Goal: Task Accomplishment & Management: Use online tool/utility

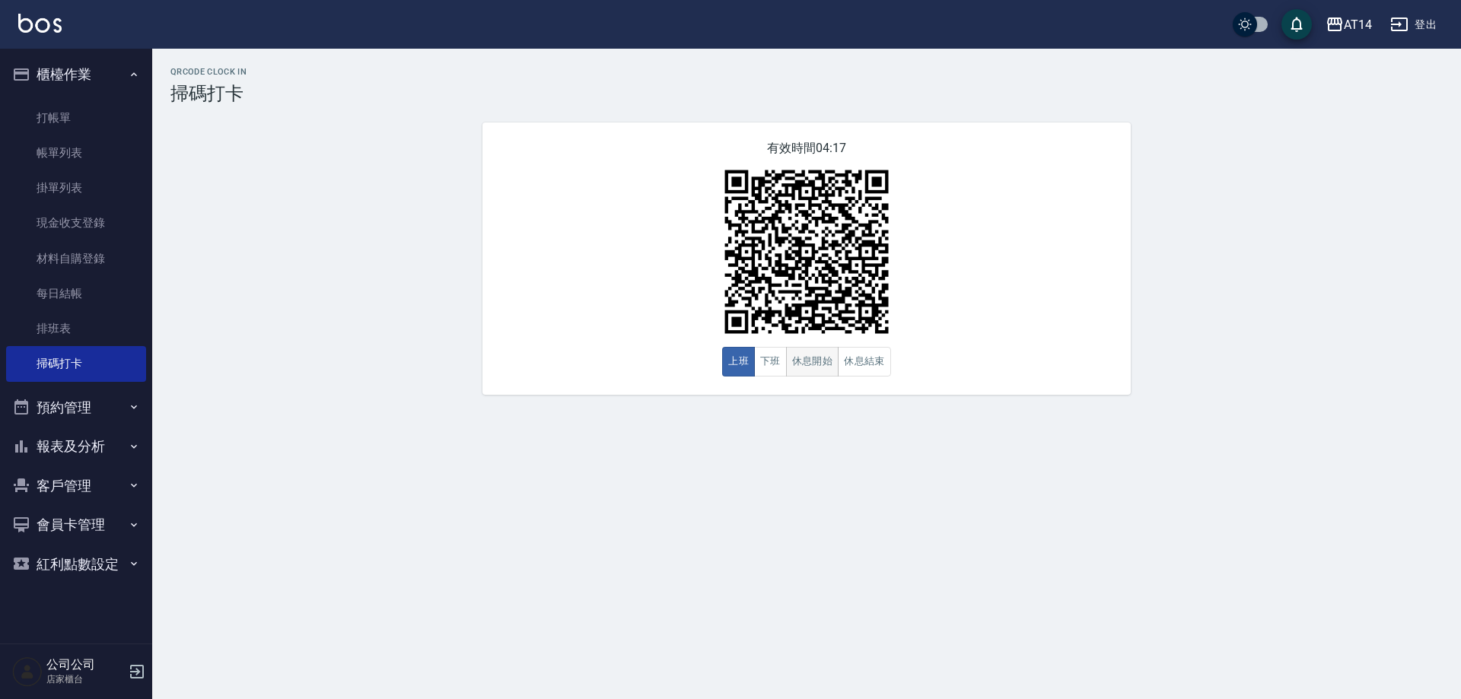
click at [811, 366] on button "休息開始" at bounding box center [812, 362] width 53 height 30
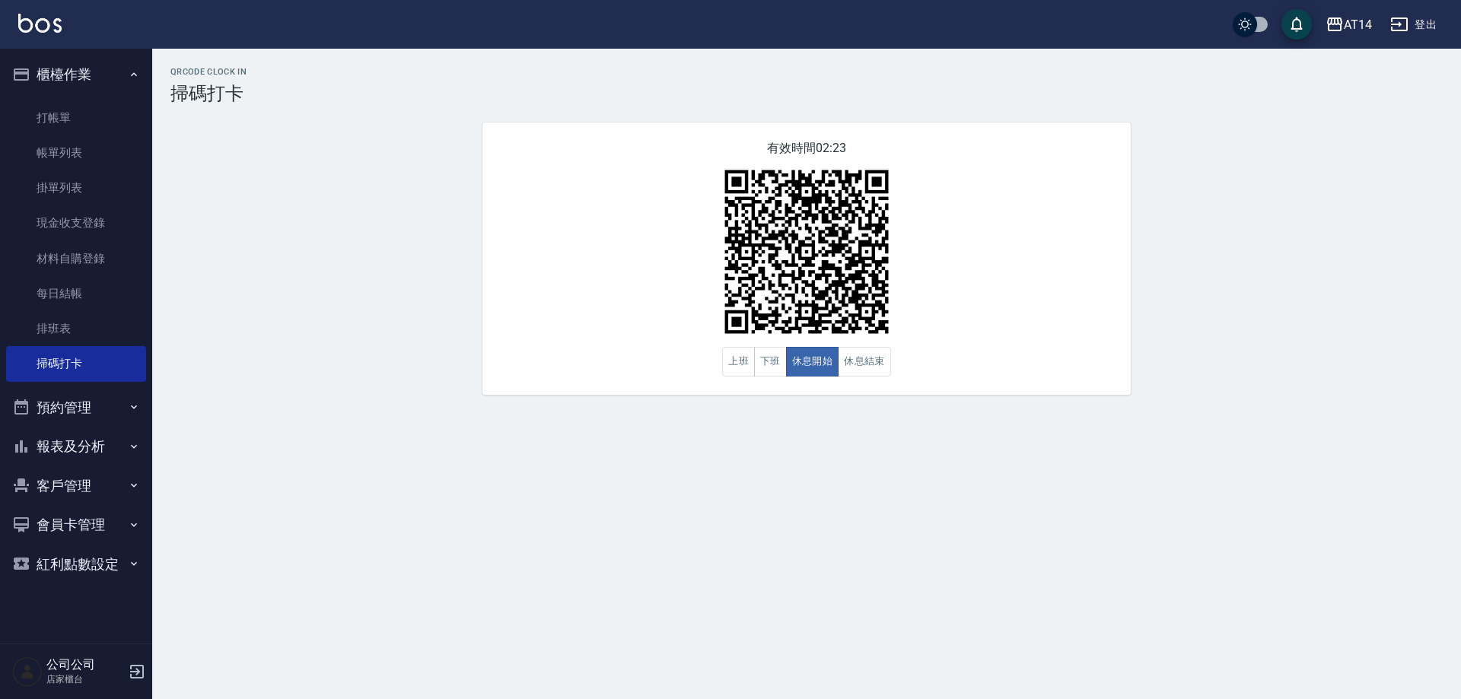
click at [109, 437] on button "報表及分析" at bounding box center [76, 447] width 140 height 40
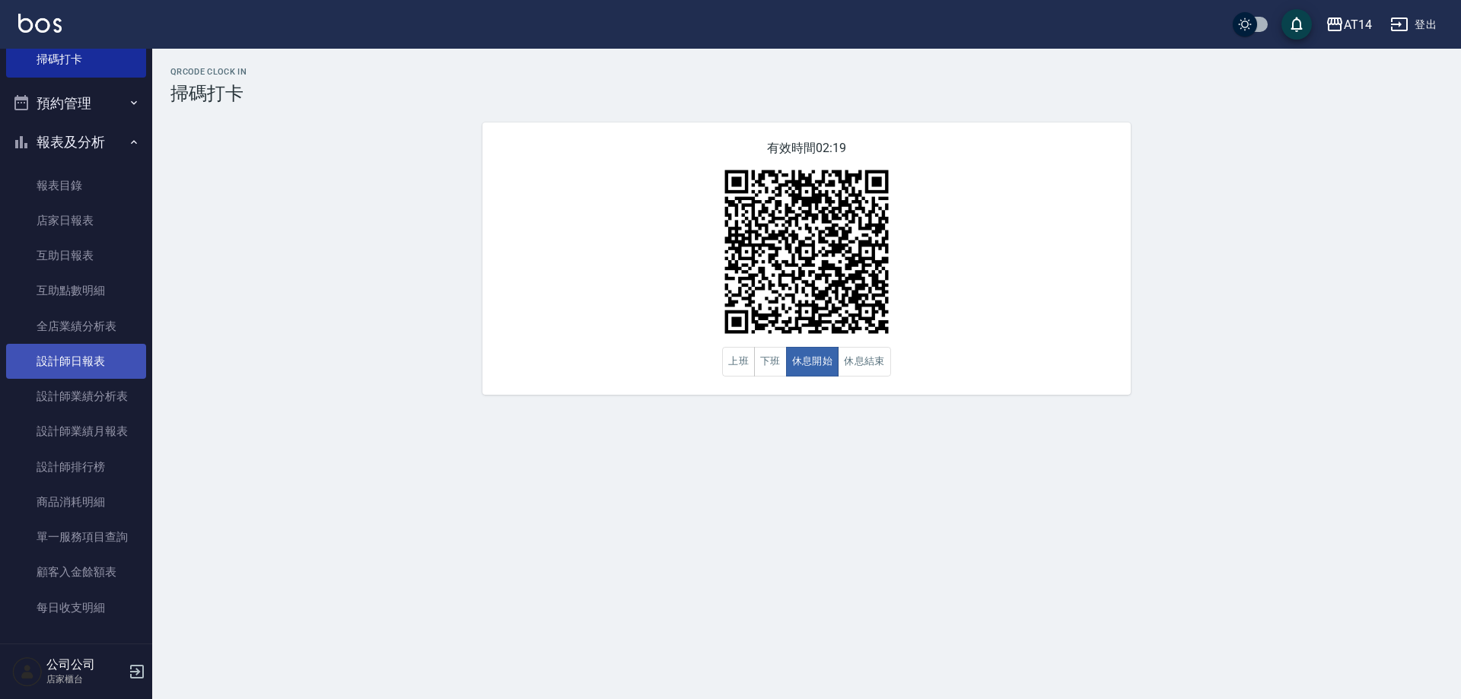
click at [101, 366] on link "設計師日報表" at bounding box center [76, 361] width 140 height 35
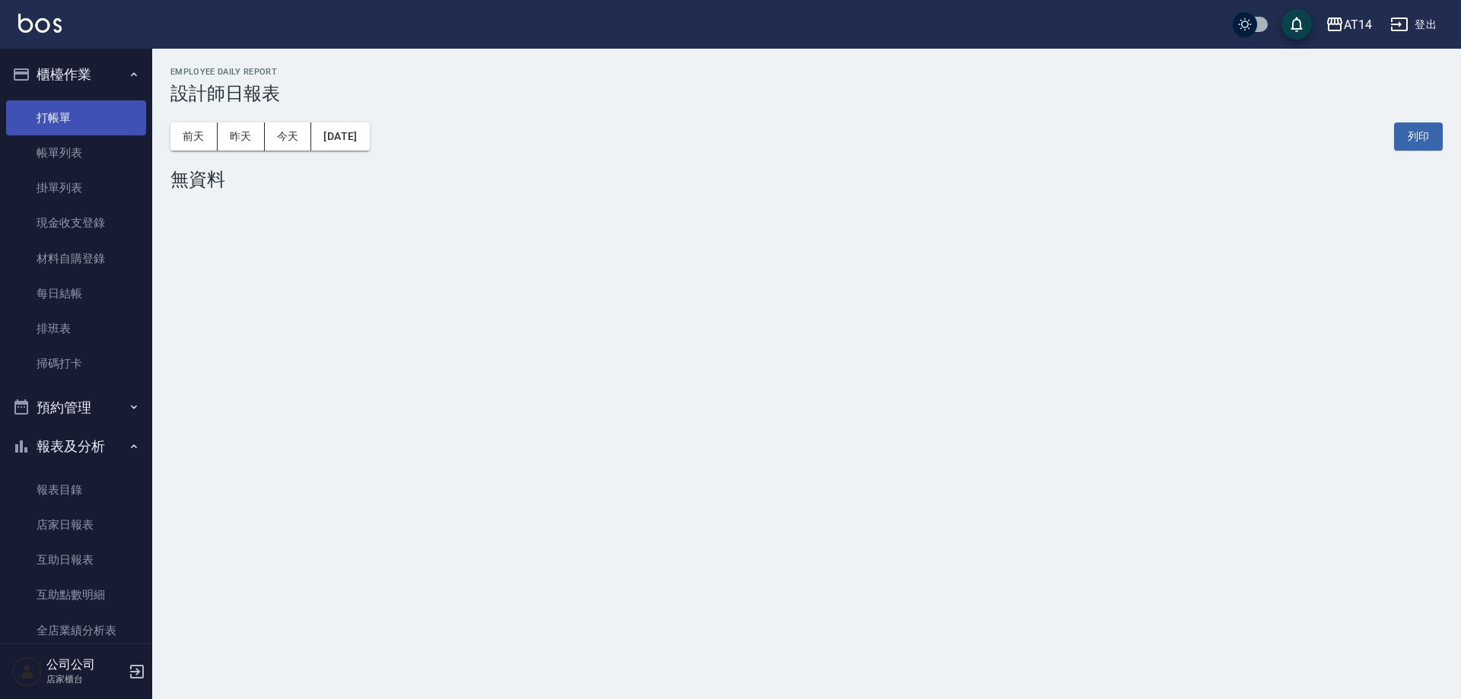
click at [93, 127] on link "打帳單" at bounding box center [76, 117] width 140 height 35
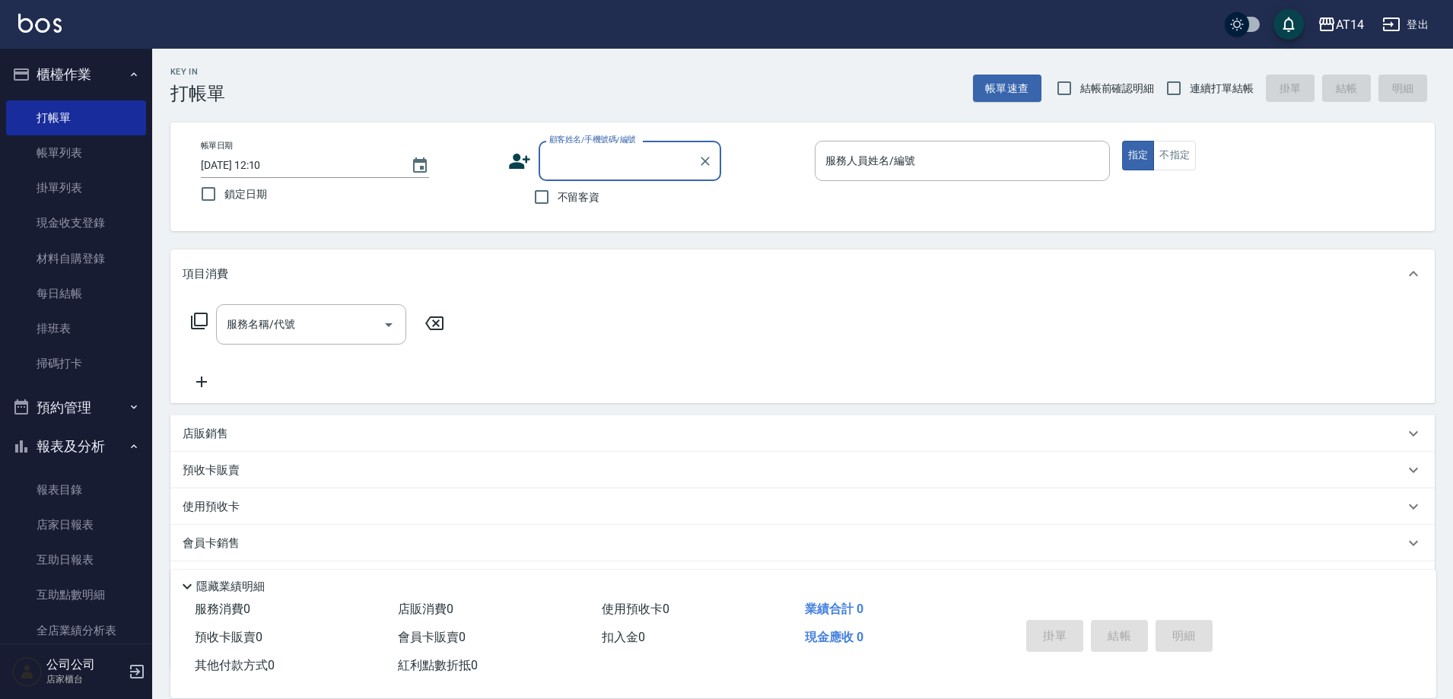
click at [623, 171] on input "顧客姓名/手機號碼/編號" at bounding box center [618, 161] width 146 height 27
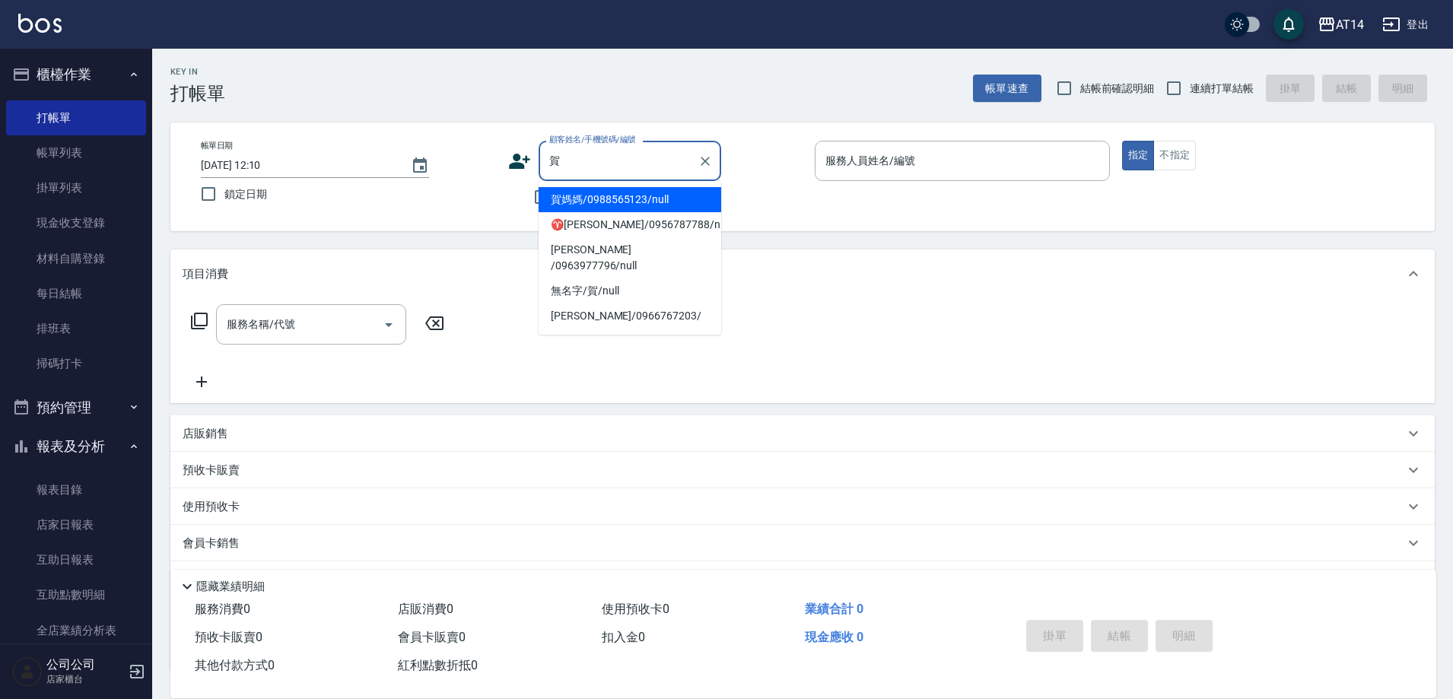
click at [638, 196] on li "賀媽媽/0988565123/null" at bounding box center [630, 199] width 183 height 25
type input "賀媽媽/0988565123/null"
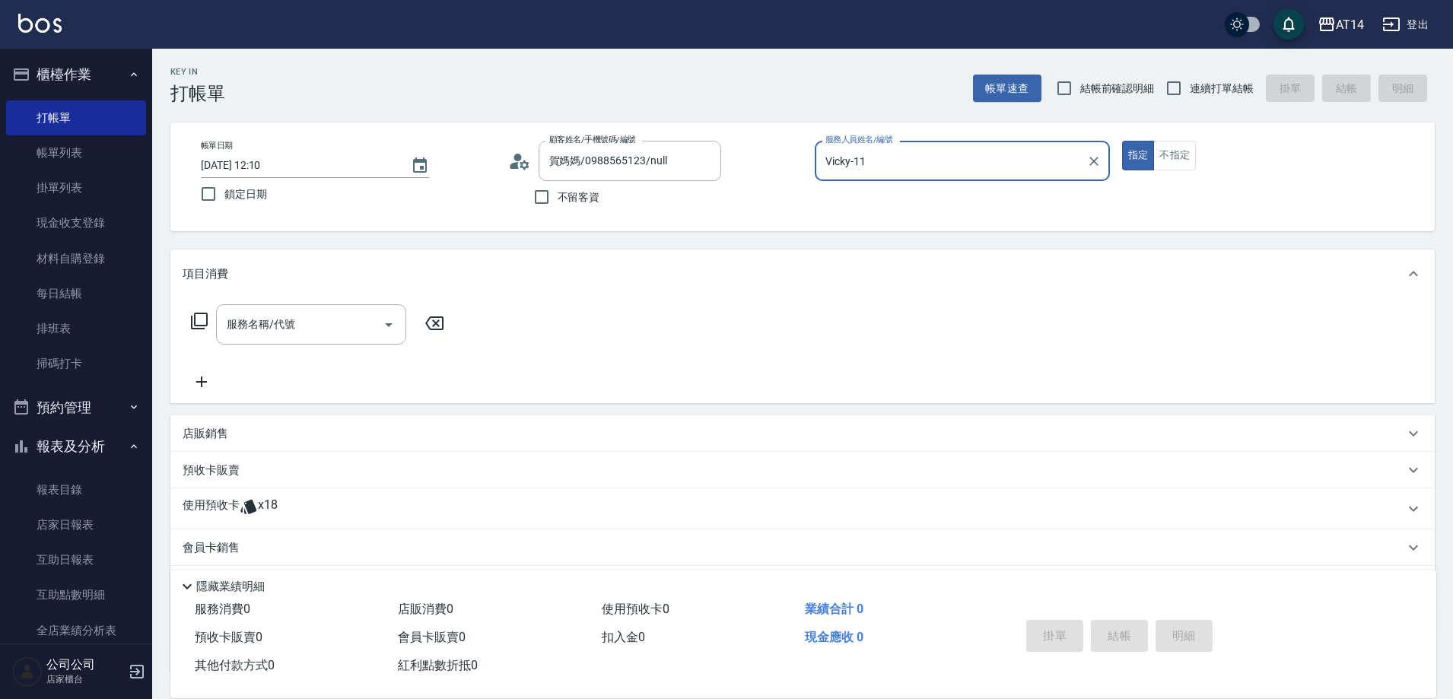
click at [924, 170] on input "Vicky-11" at bounding box center [951, 161] width 259 height 27
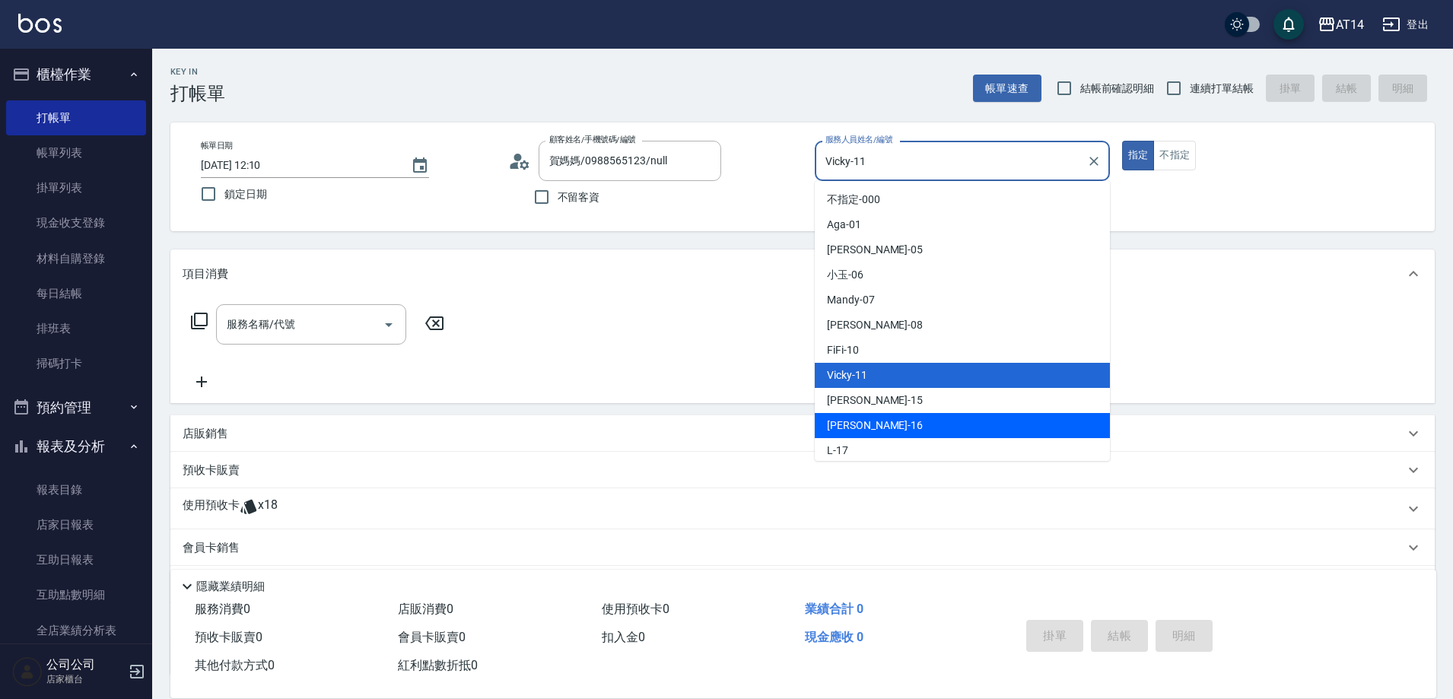
click at [862, 399] on span "Dora -15" at bounding box center [875, 401] width 96 height 16
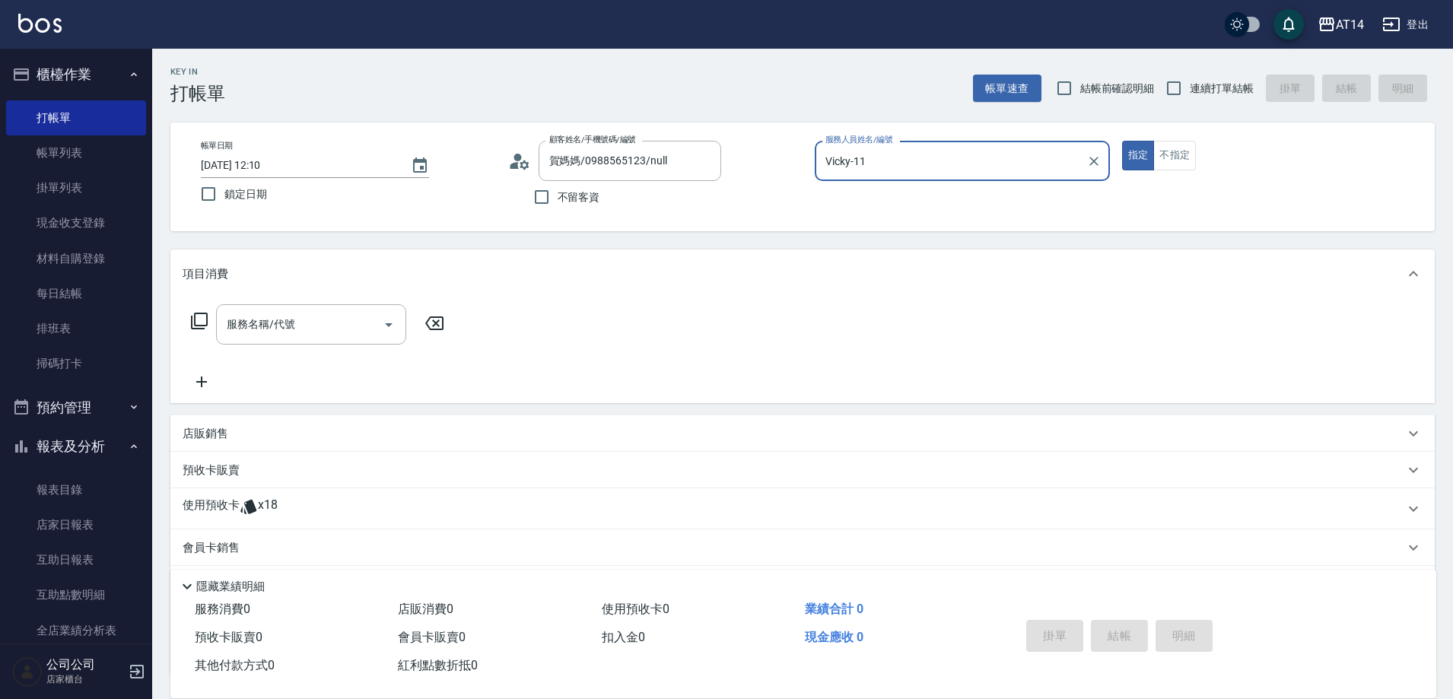
type input "Dora-15"
click at [313, 329] on input "服務名稱/代號" at bounding box center [300, 324] width 154 height 27
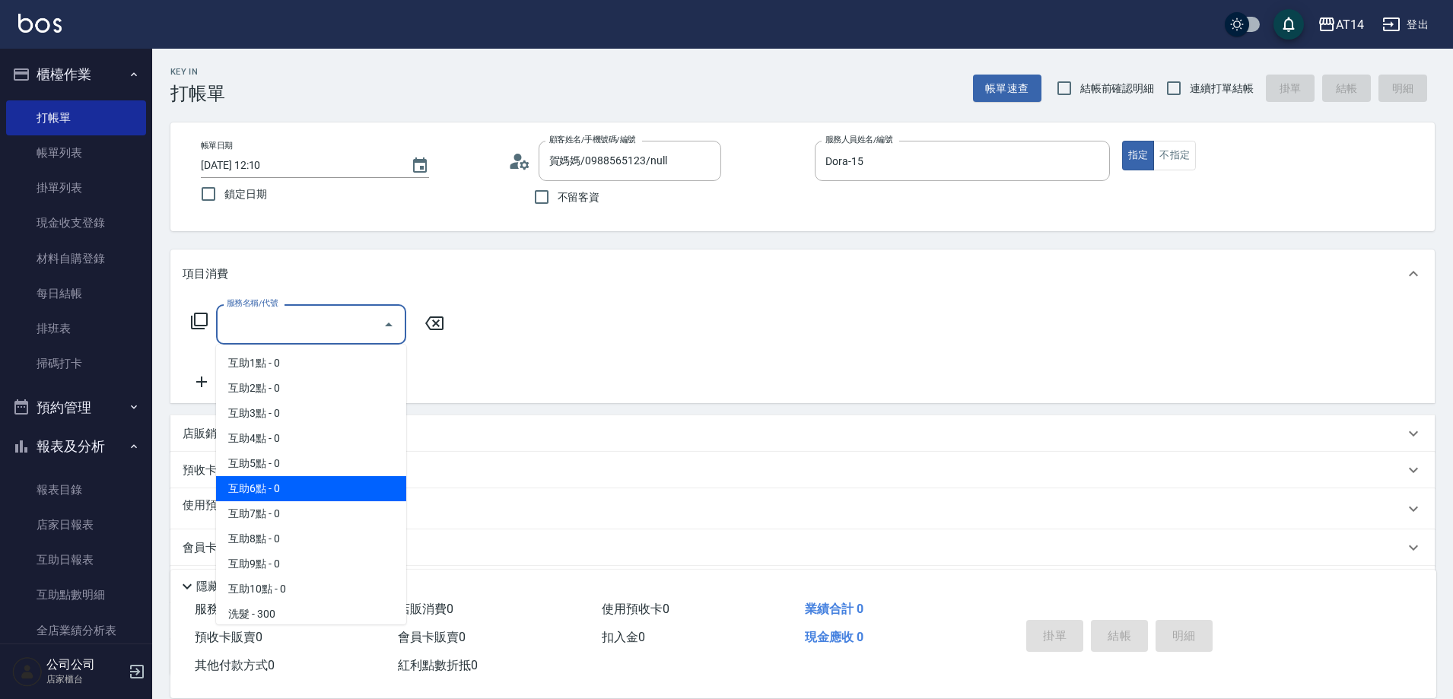
click at [534, 490] on div "項目消費 服務名稱/代號 服務名稱/代號 店販銷售 服務人員姓名/編號 服務人員姓名/編號 商品代號/名稱 商品代號/名稱 預收卡販賣 卡券名稱/代號 卡券名…" at bounding box center [802, 463] width 1264 height 426
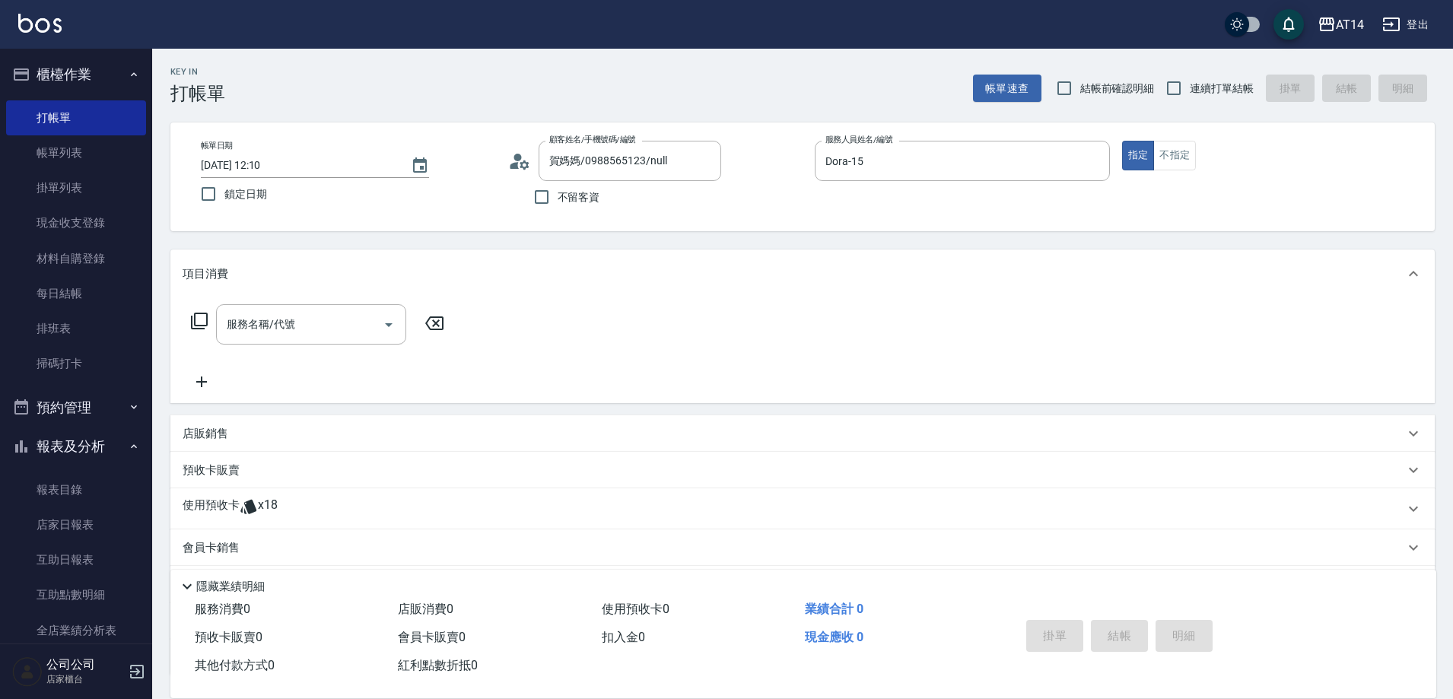
click at [406, 502] on div "使用預收卡 x18" at bounding box center [794, 509] width 1222 height 23
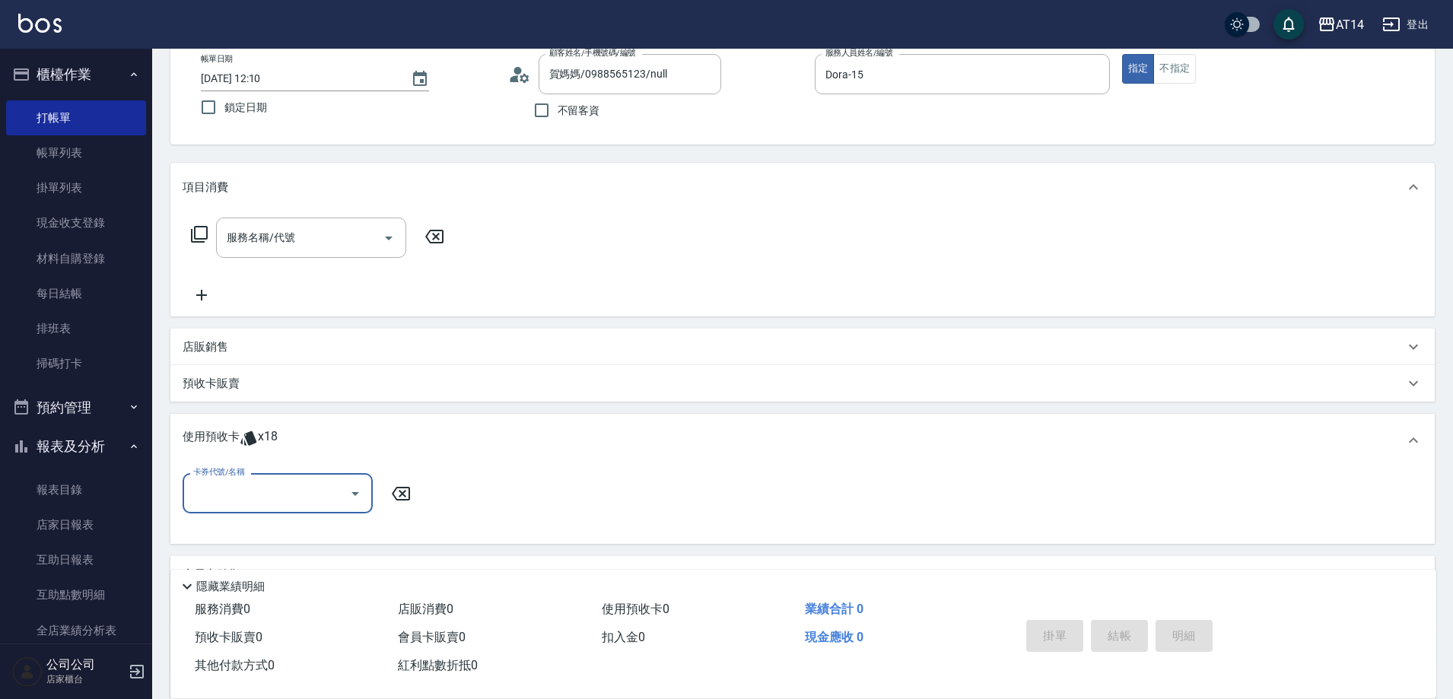
scroll to position [228, 0]
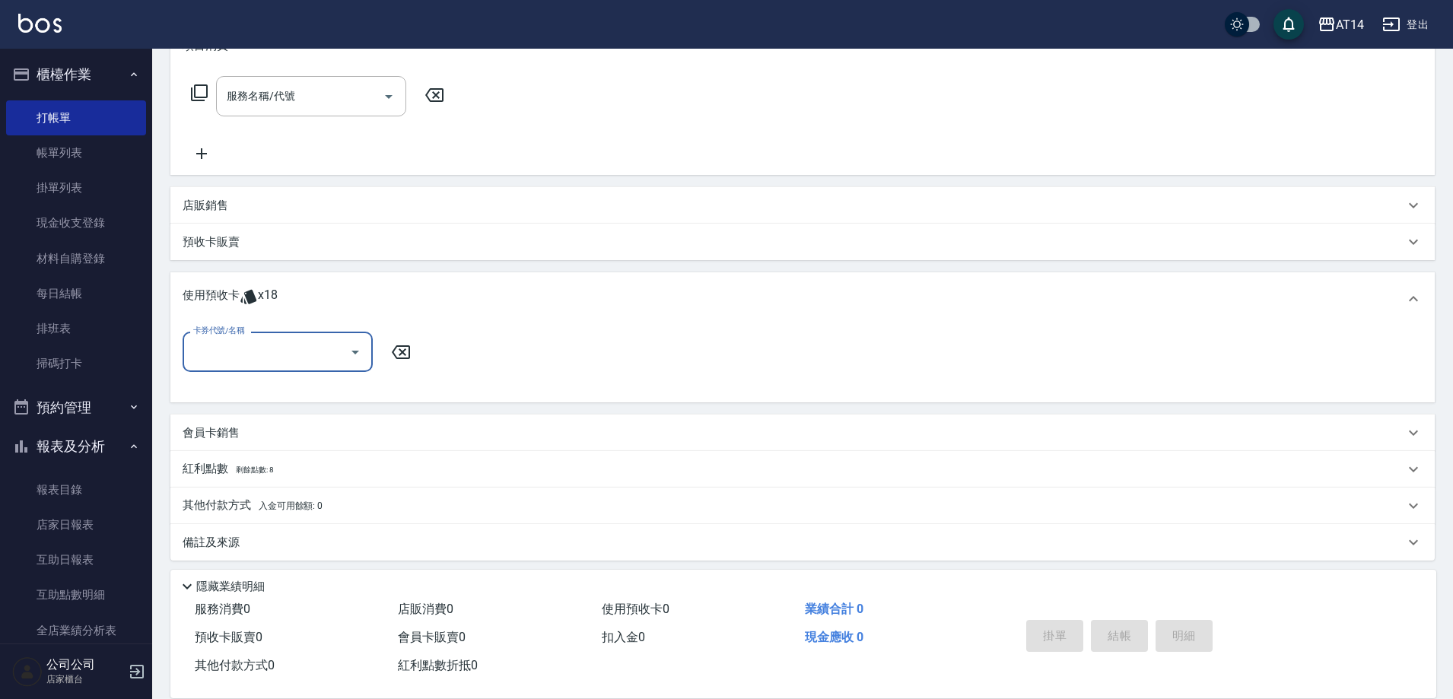
click at [339, 359] on input "卡券代號/名稱" at bounding box center [266, 352] width 154 height 27
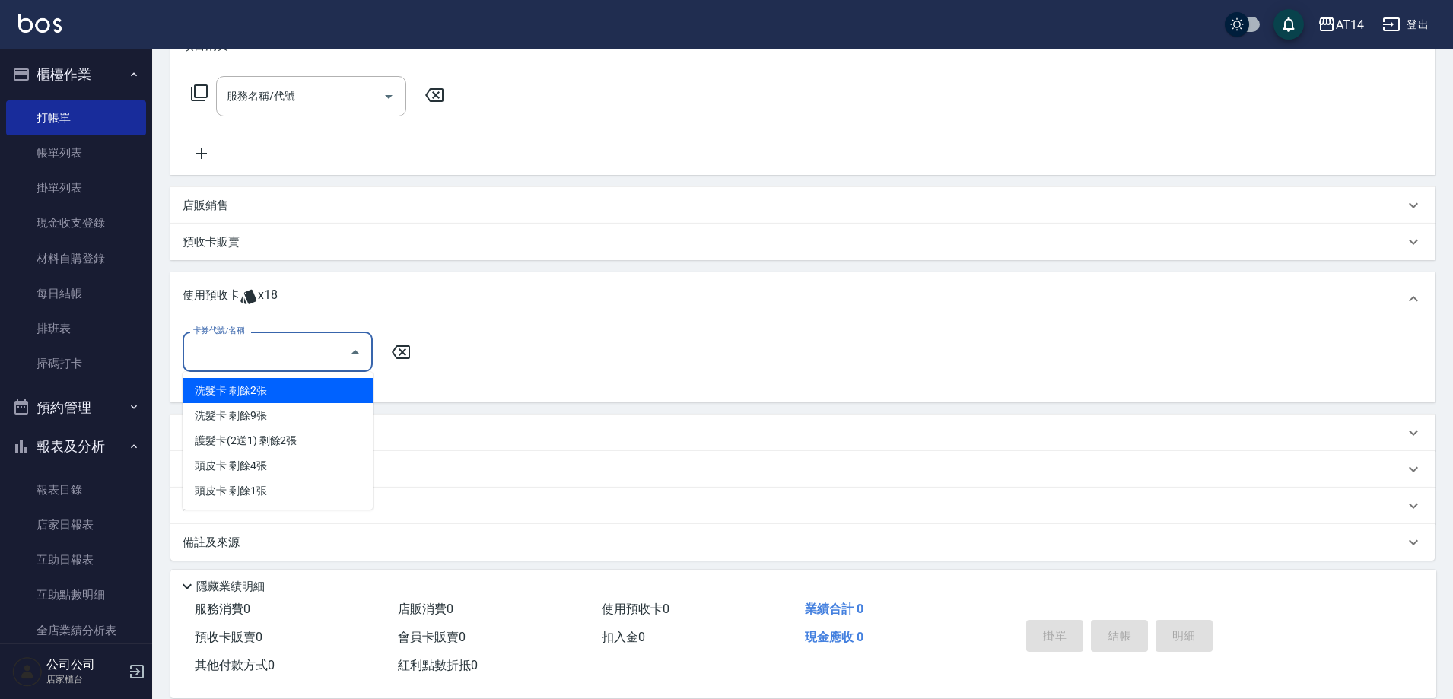
click at [234, 388] on div "洗髮卡 剩餘2張" at bounding box center [278, 390] width 190 height 25
type input "洗髮卡"
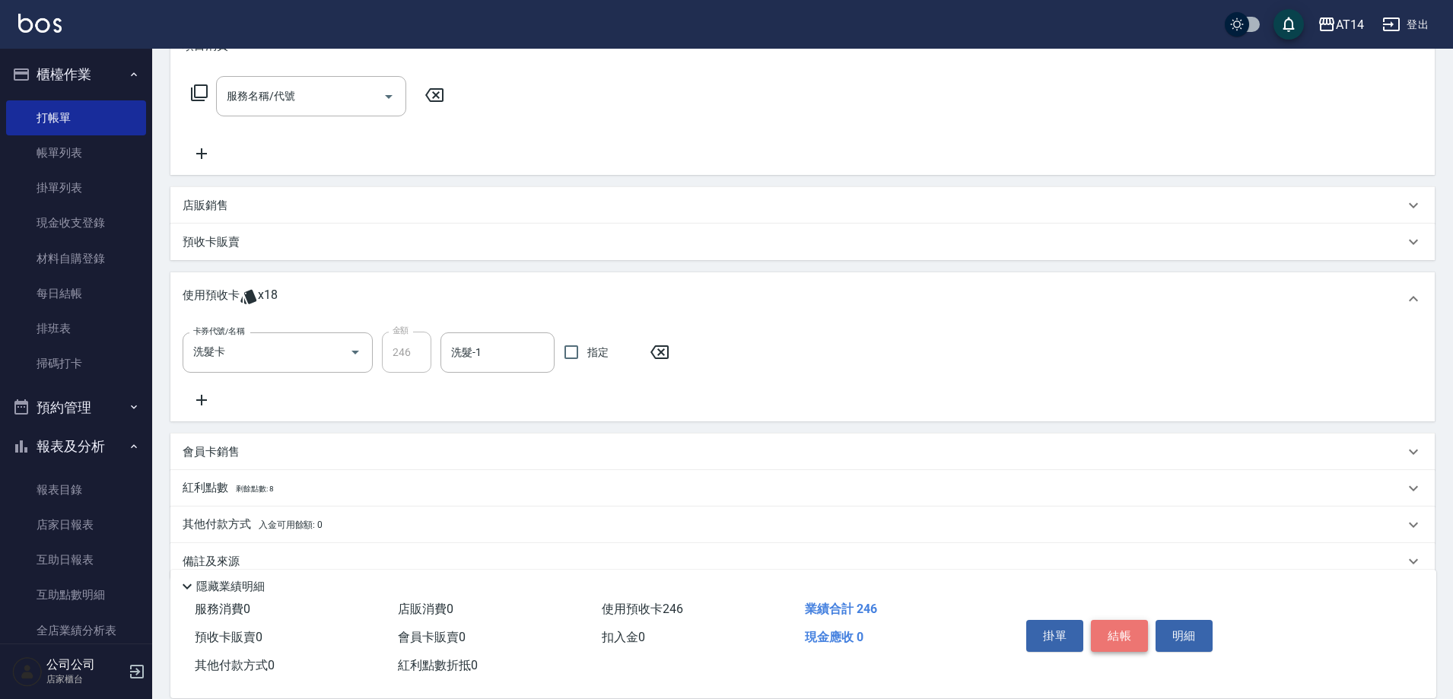
click at [1123, 633] on button "結帳" at bounding box center [1119, 636] width 57 height 32
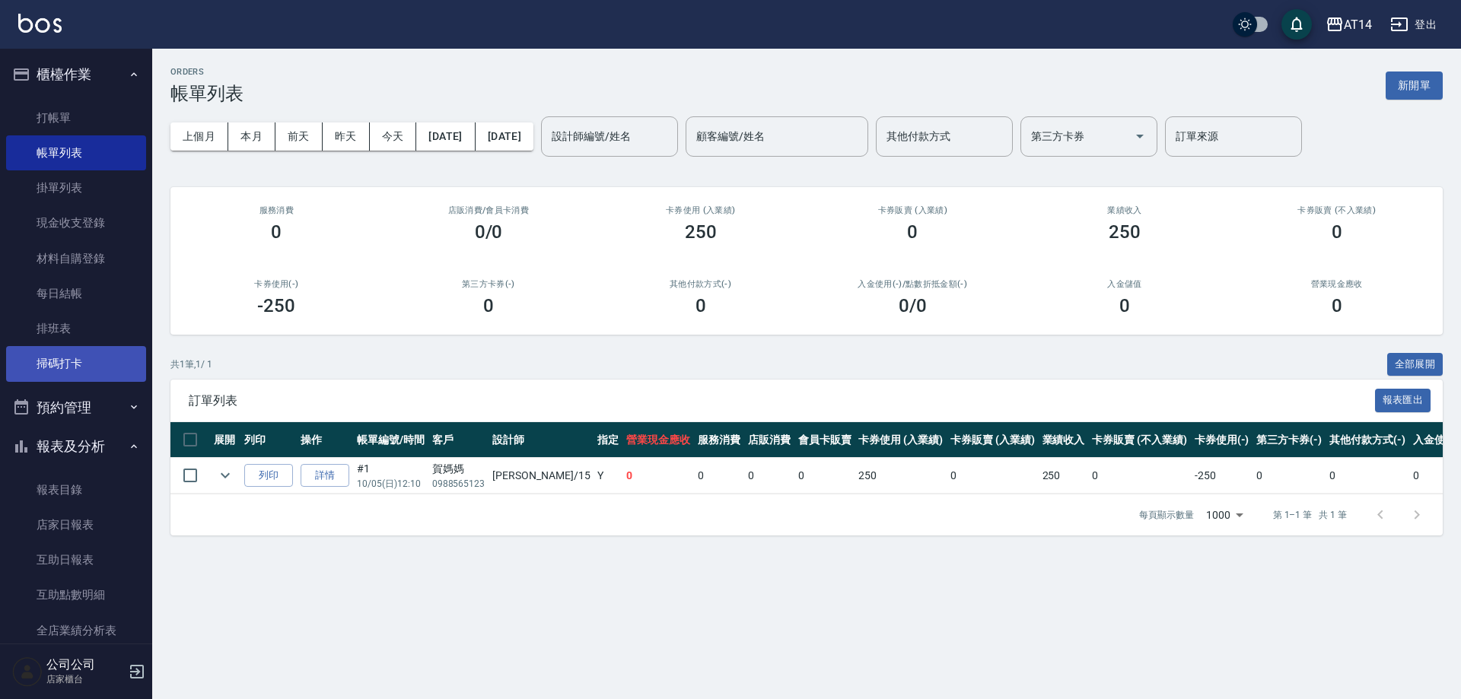
click at [78, 368] on link "掃碼打卡" at bounding box center [76, 363] width 140 height 35
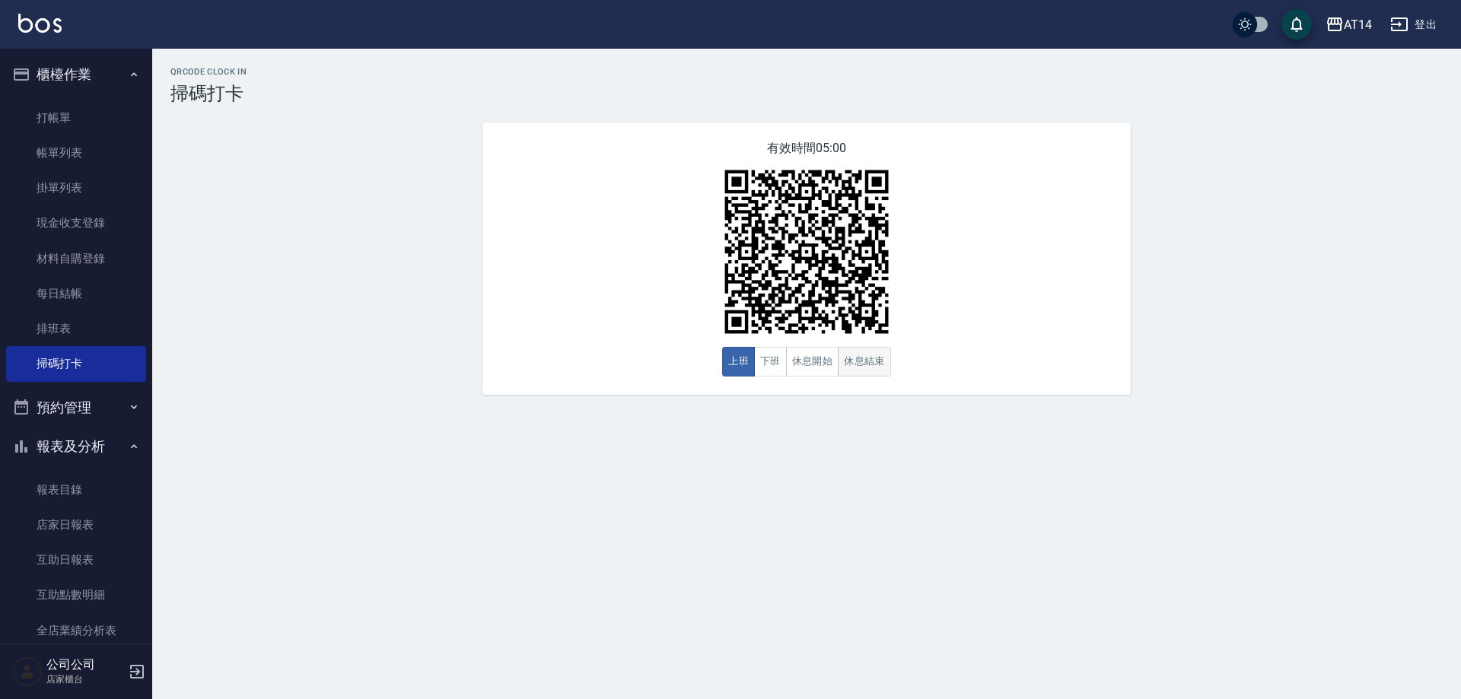
click at [847, 358] on button "休息結束" at bounding box center [864, 362] width 53 height 30
